Goal: Check status: Check status

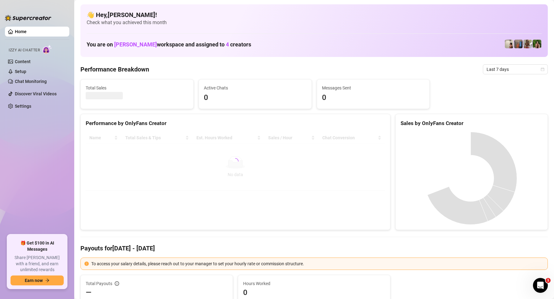
drag, startPoint x: 507, startPoint y: 69, endPoint x: 507, endPoint y: 75, distance: 5.9
click at [507, 69] on span "Last 7 days" at bounding box center [516, 69] width 58 height 9
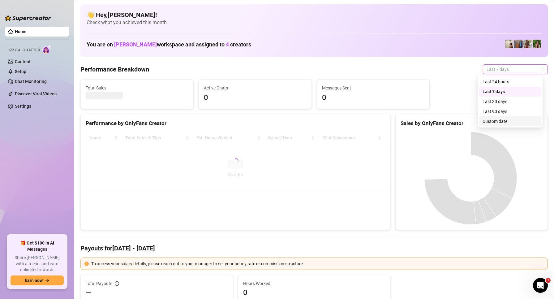
click at [497, 123] on div "Custom date" at bounding box center [510, 121] width 55 height 7
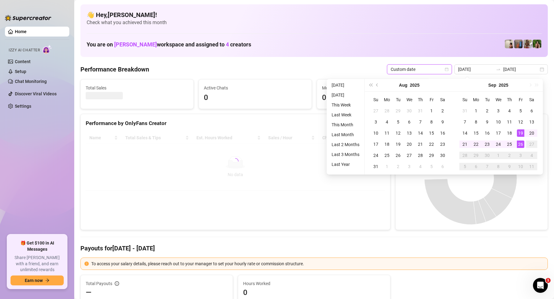
click at [522, 145] on div "26" at bounding box center [520, 144] width 7 height 7
type input "[DATE]"
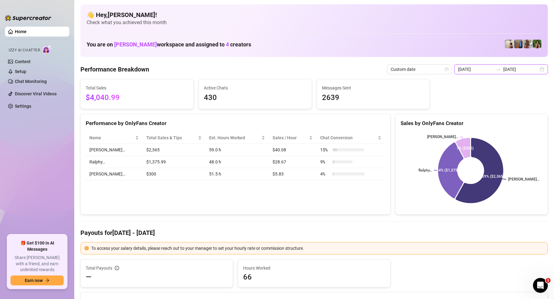
click at [520, 69] on input "[DATE]" at bounding box center [521, 69] width 35 height 7
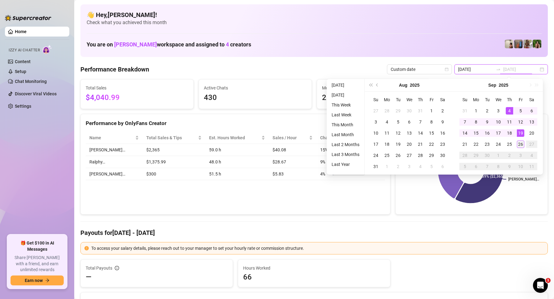
type input "[DATE]"
click at [523, 146] on div "26" at bounding box center [520, 144] width 7 height 7
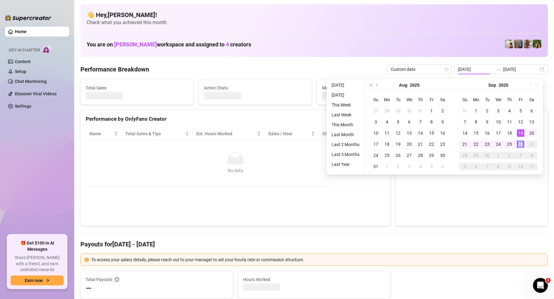
type input "[DATE]"
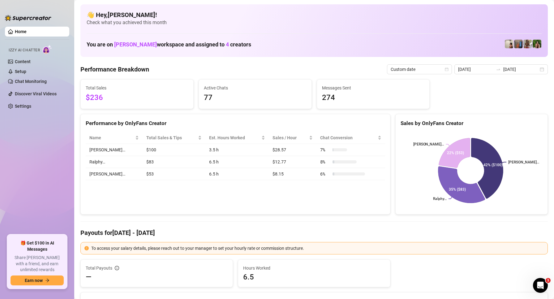
click at [163, 201] on div "Performance by OnlyFans Creator Name Total Sales & Tips Est. Hours Worked Sales…" at bounding box center [235, 164] width 310 height 101
